Goal: Task Accomplishment & Management: Use online tool/utility

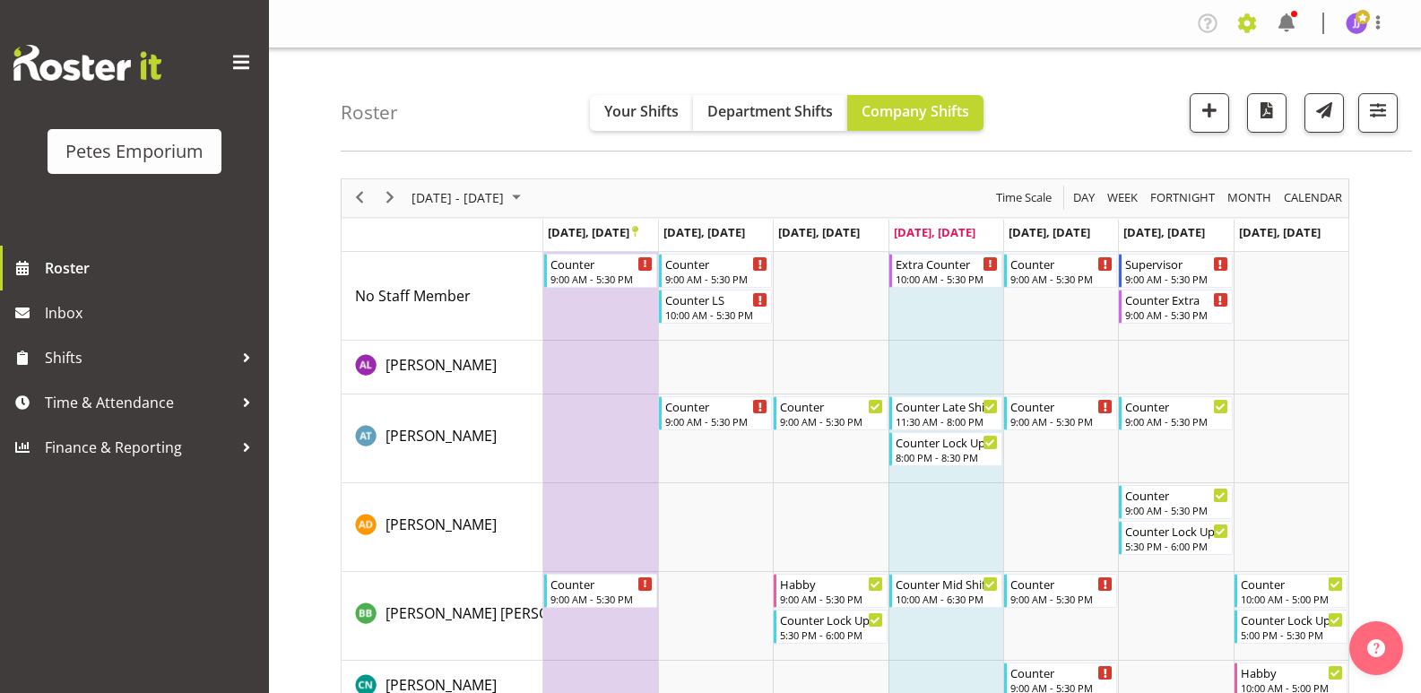
click at [1247, 21] on span at bounding box center [1247, 23] width 29 height 29
click at [1160, 130] on link "Employees" at bounding box center [1176, 130] width 172 height 32
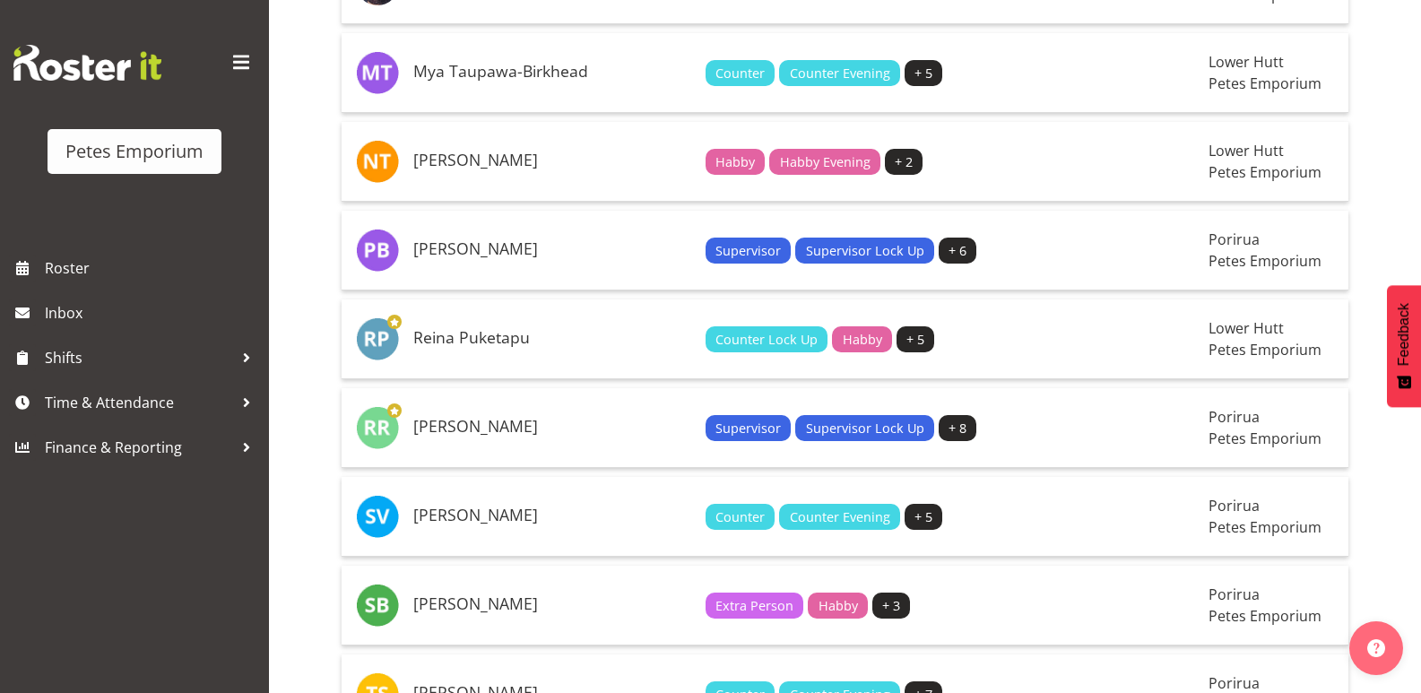
scroll to position [2332, 0]
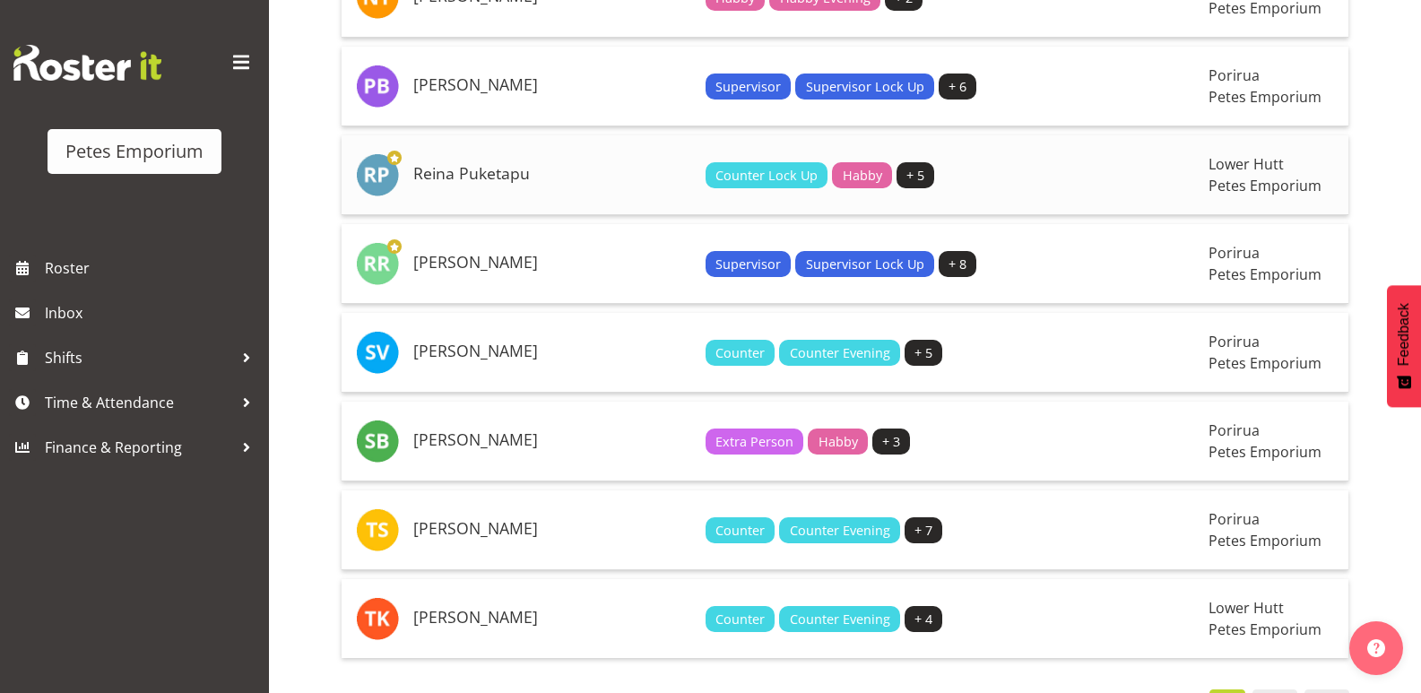
click at [469, 176] on h5 "Reina Puketapu" at bounding box center [552, 174] width 278 height 18
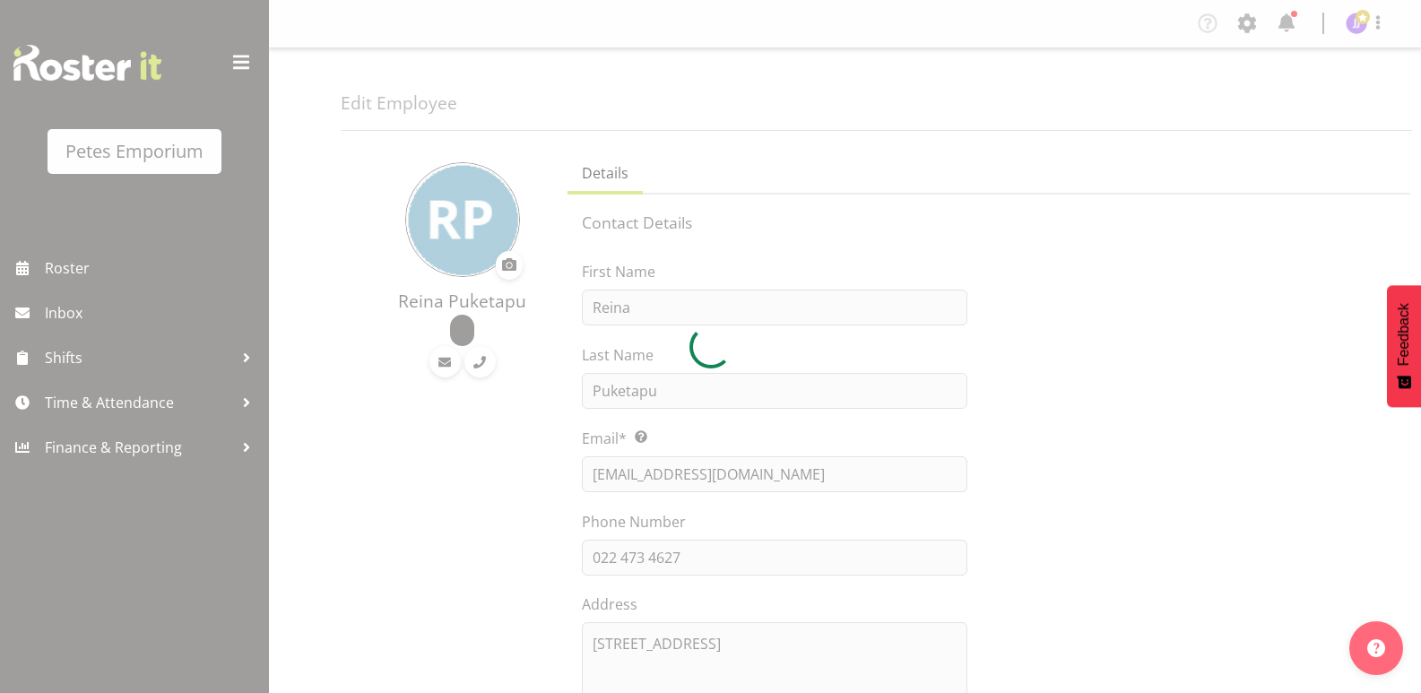
select select "TimelineWeek"
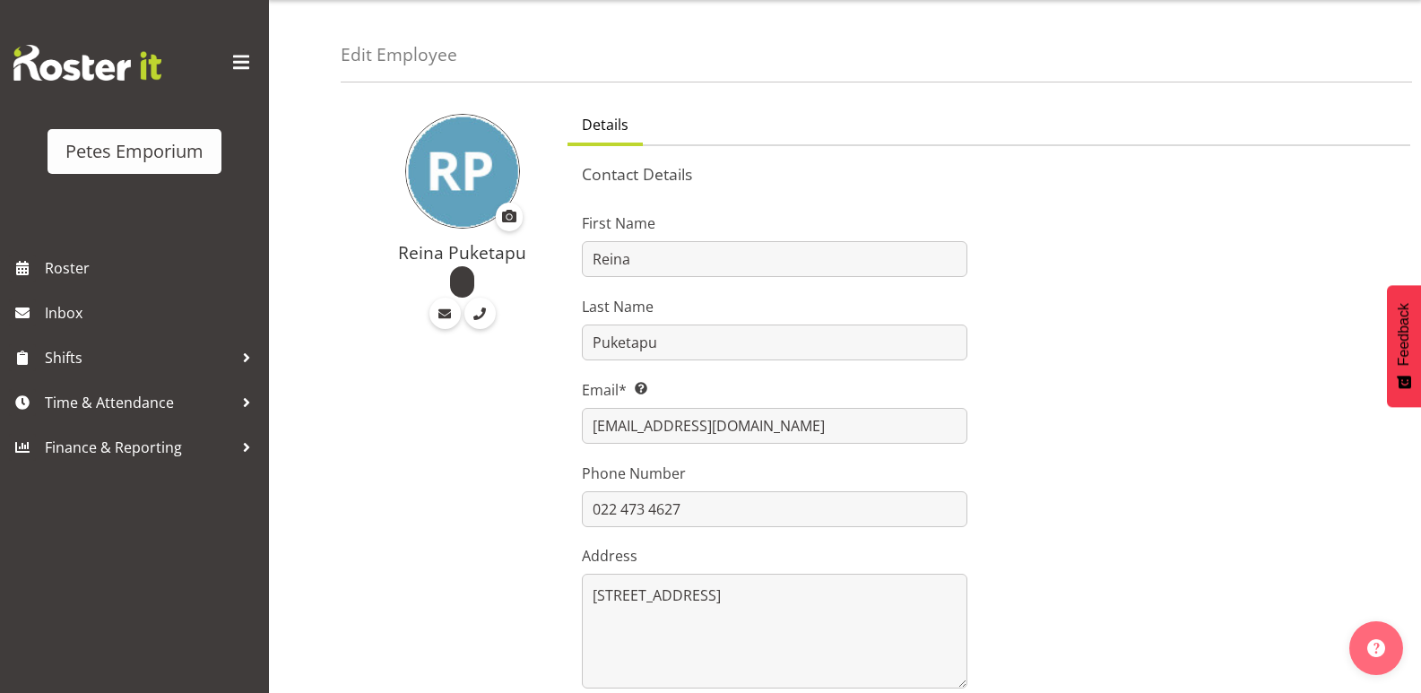
scroll to position [90, 0]
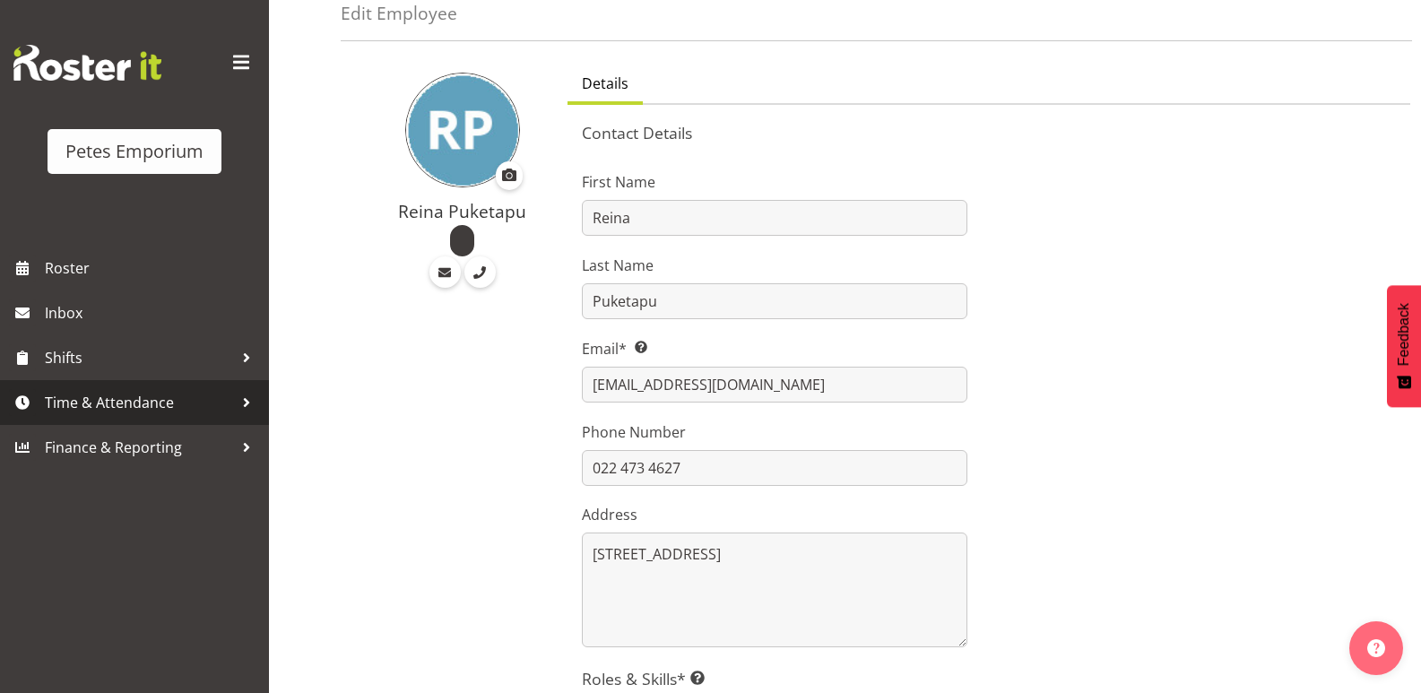
click at [119, 407] on span "Time & Attendance" at bounding box center [139, 402] width 188 height 27
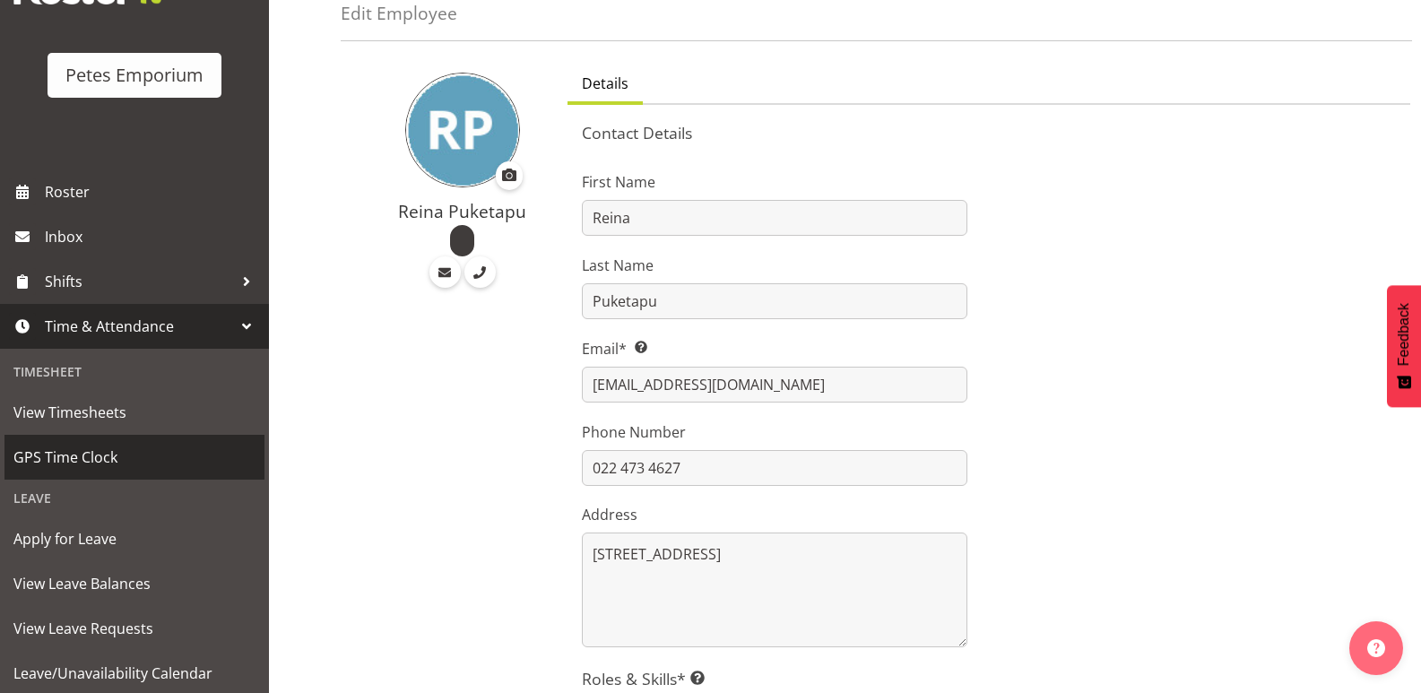
scroll to position [128, 0]
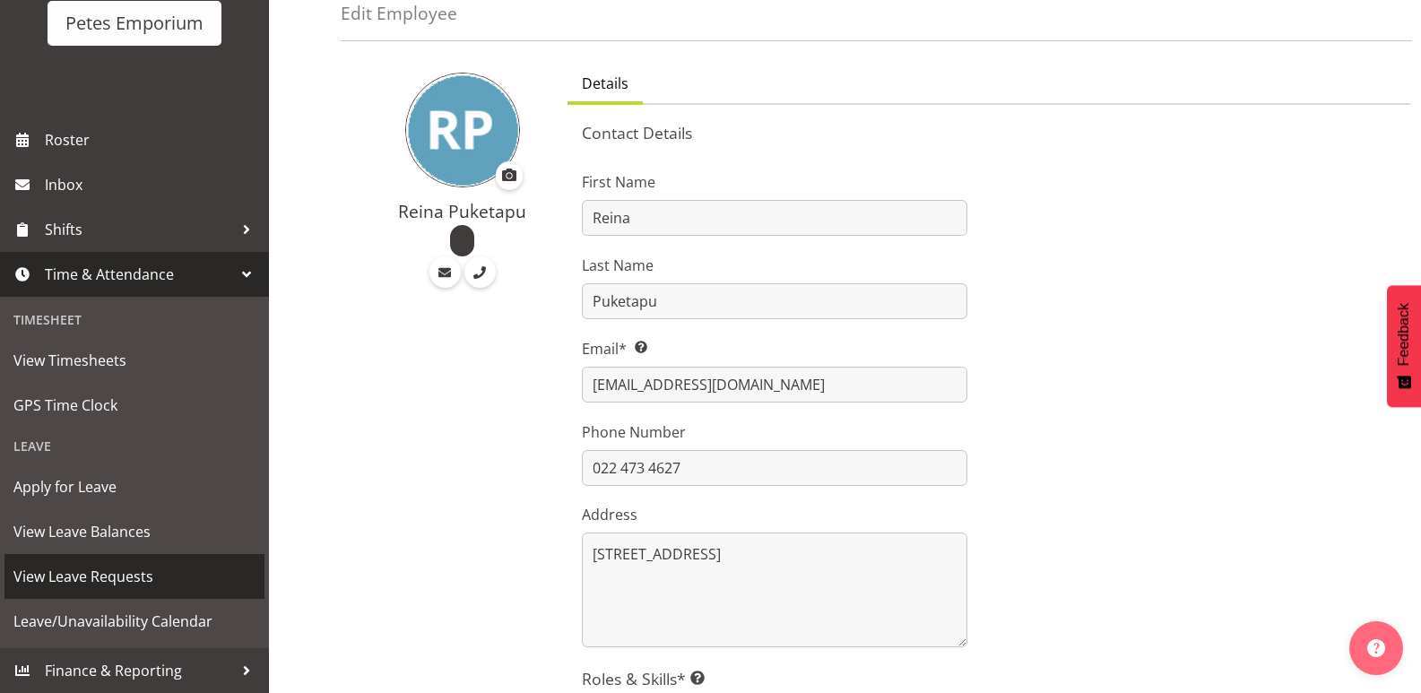
click at [143, 580] on span "View Leave Requests" at bounding box center [134, 576] width 242 height 27
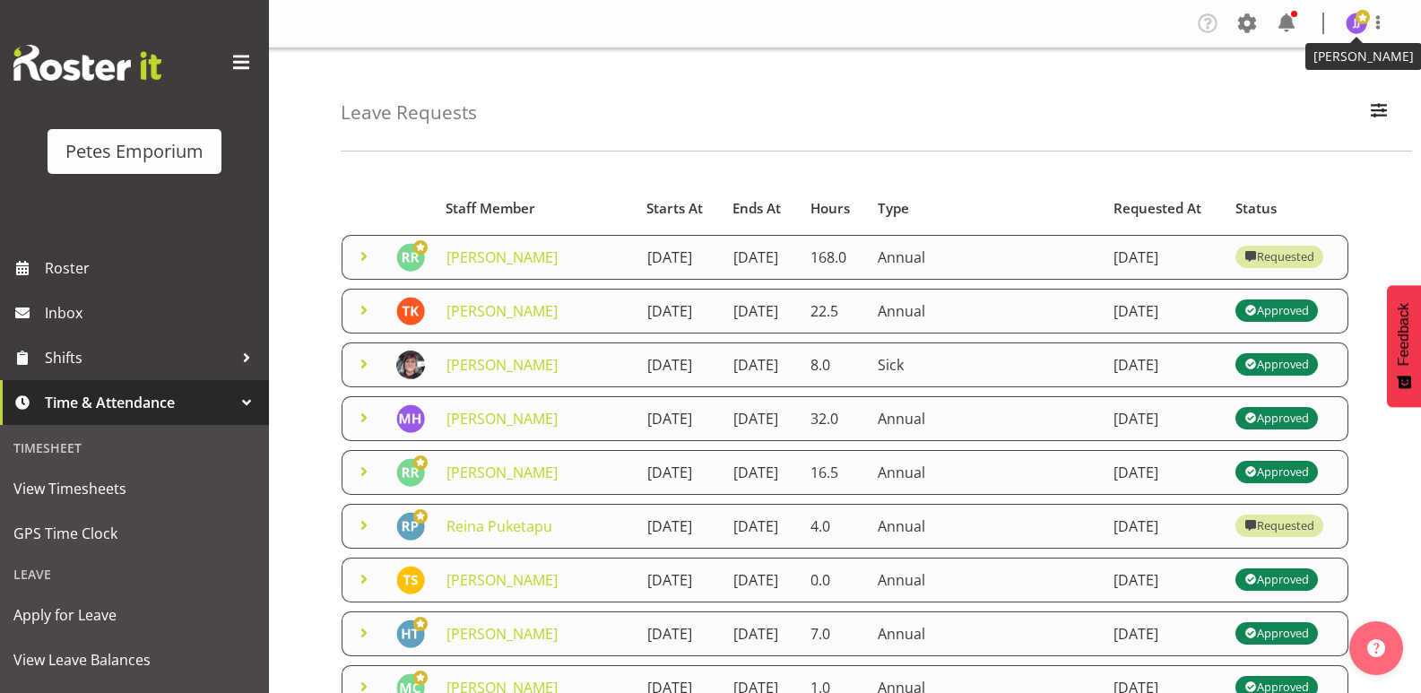
click at [1358, 18] on span at bounding box center [1363, 17] width 14 height 14
click at [1283, 91] on link "Log Out" at bounding box center [1303, 94] width 172 height 32
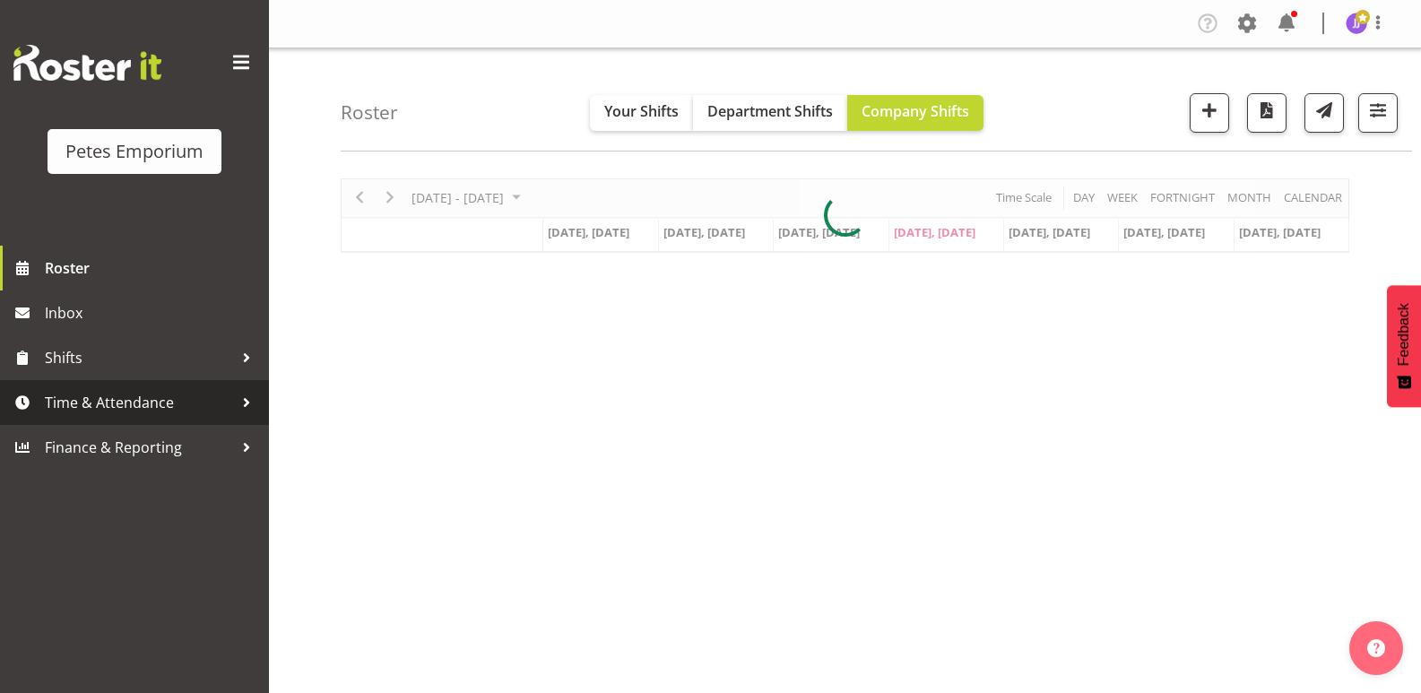
click at [128, 402] on span "Time & Attendance" at bounding box center [139, 402] width 188 height 27
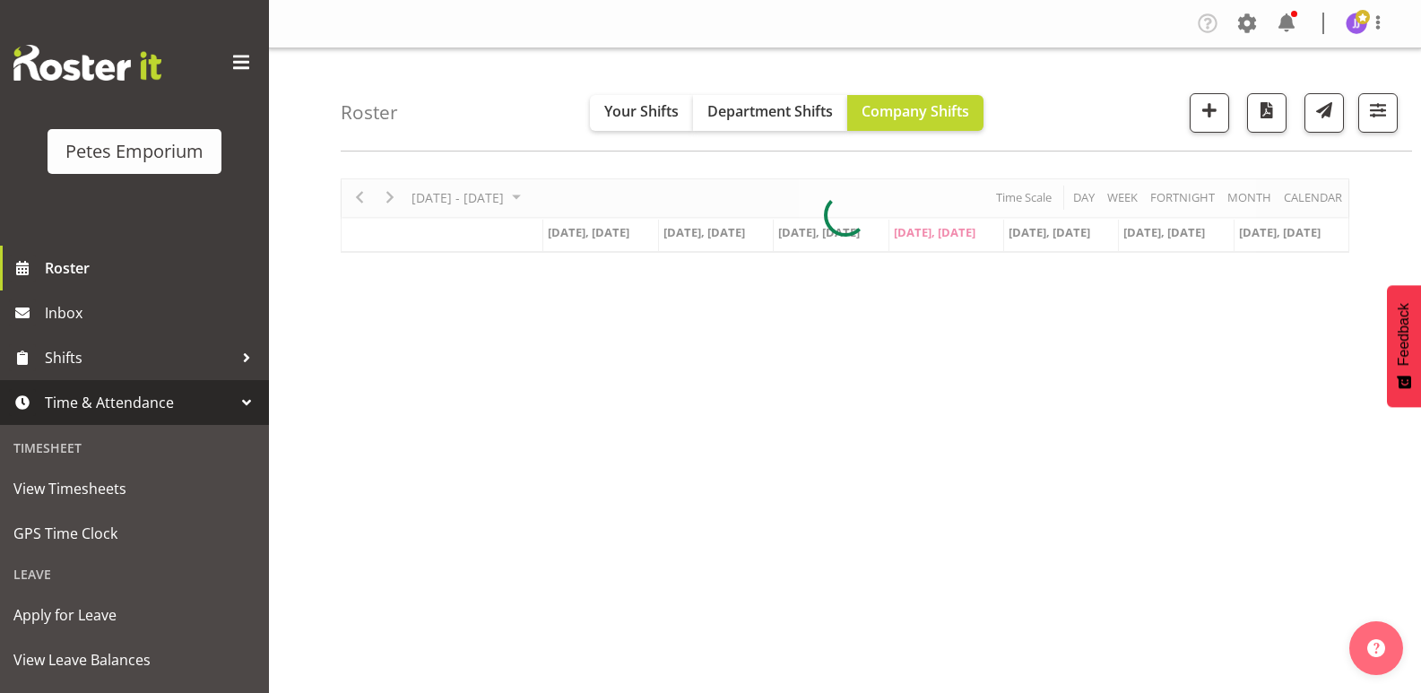
scroll to position [128, 0]
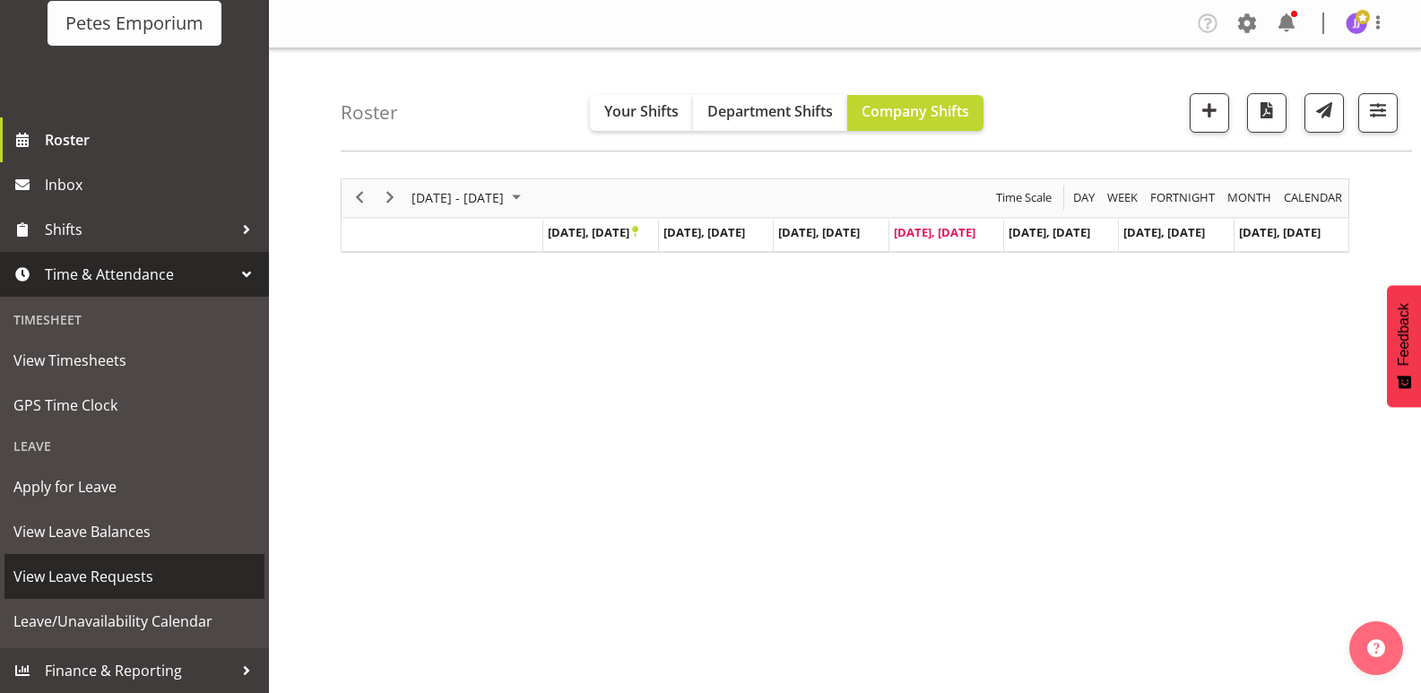
click at [159, 581] on span "View Leave Requests" at bounding box center [134, 576] width 242 height 27
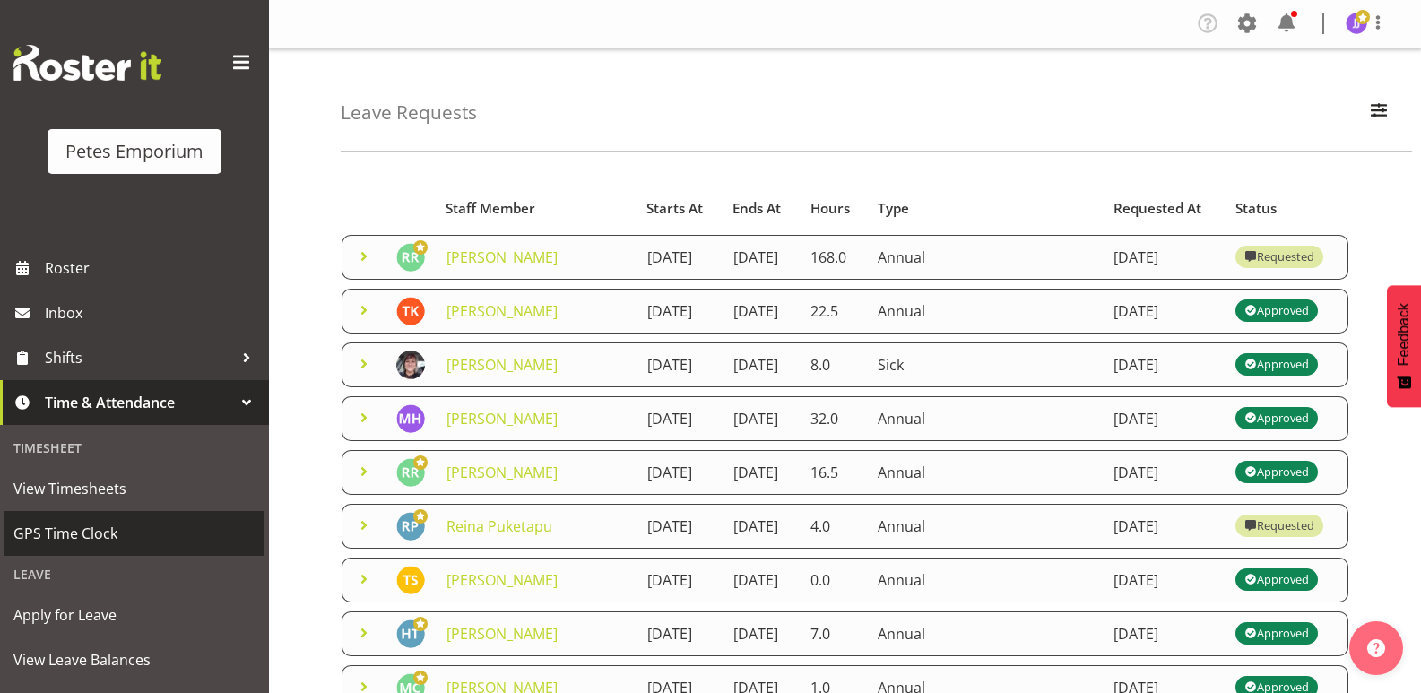
click at [88, 538] on span "GPS Time Clock" at bounding box center [134, 533] width 242 height 27
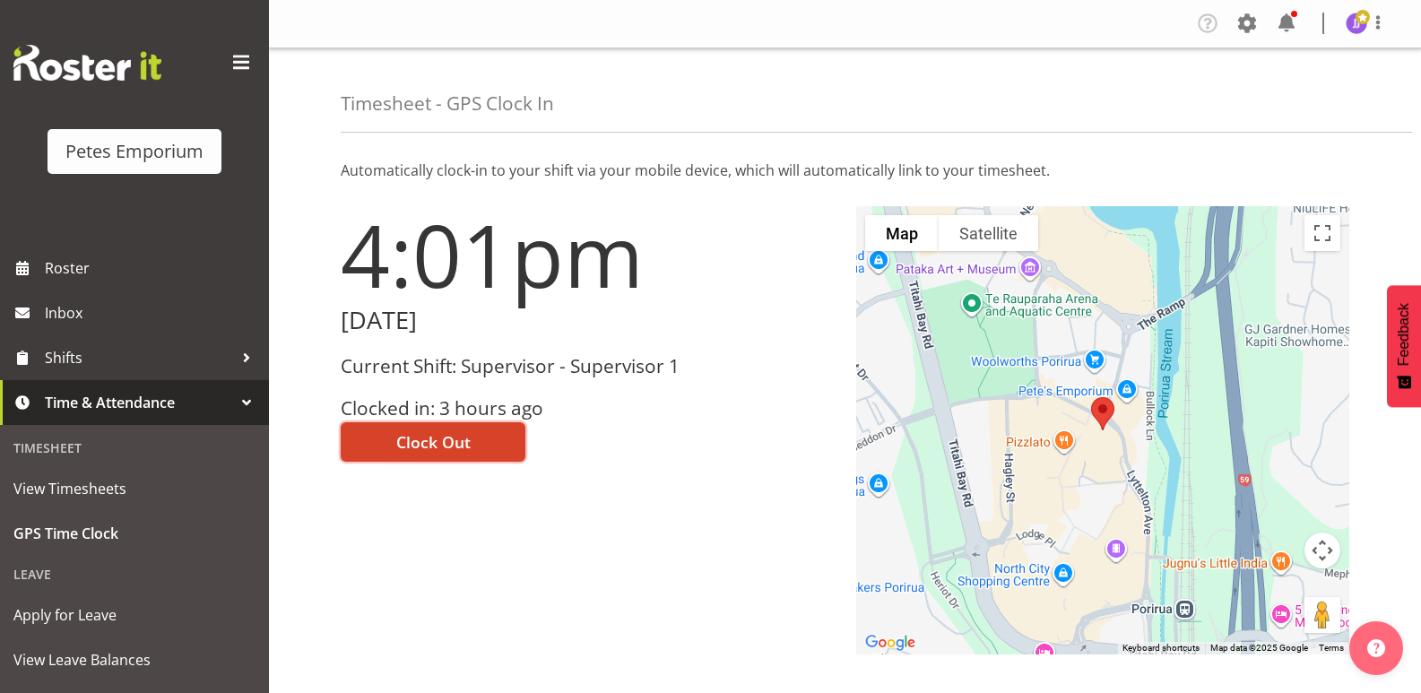
click at [422, 442] on span "Clock Out" at bounding box center [433, 441] width 74 height 23
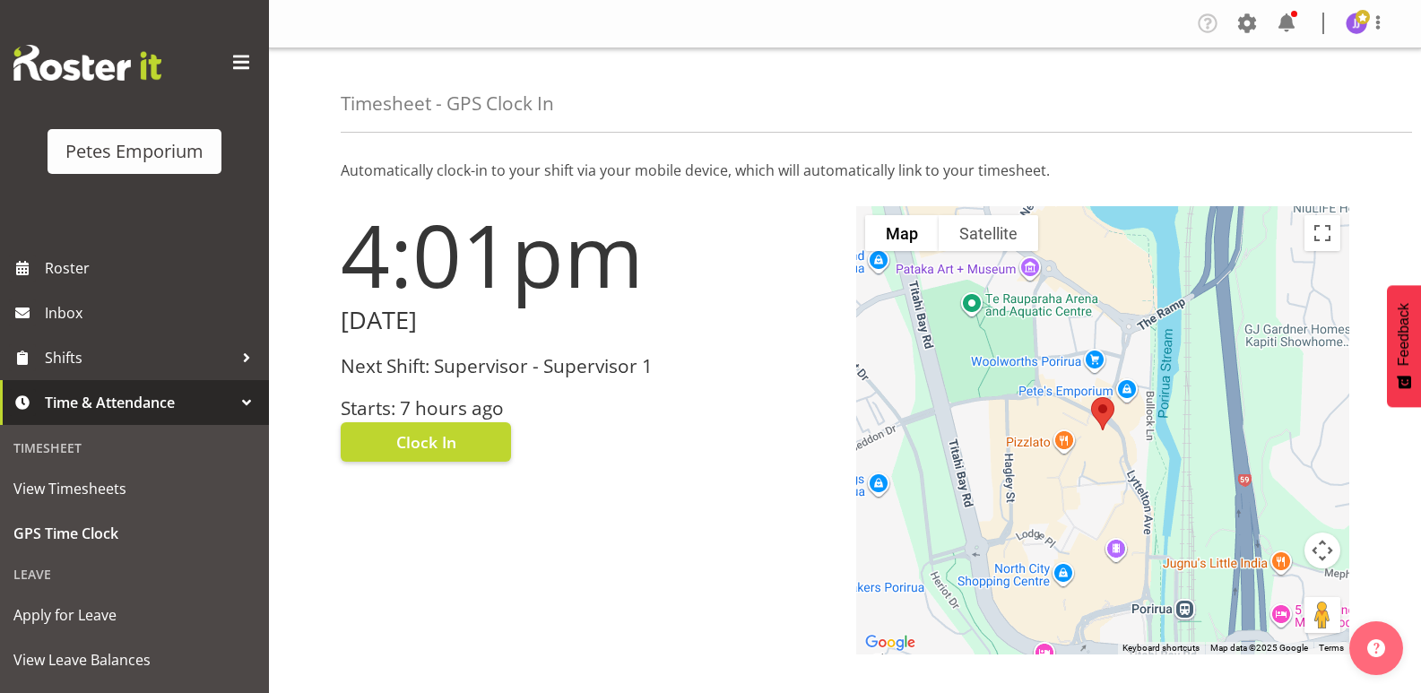
click at [1360, 30] on img at bounding box center [1357, 24] width 22 height 22
click at [1291, 98] on link "Log Out" at bounding box center [1303, 94] width 172 height 32
